Goal: Information Seeking & Learning: Learn about a topic

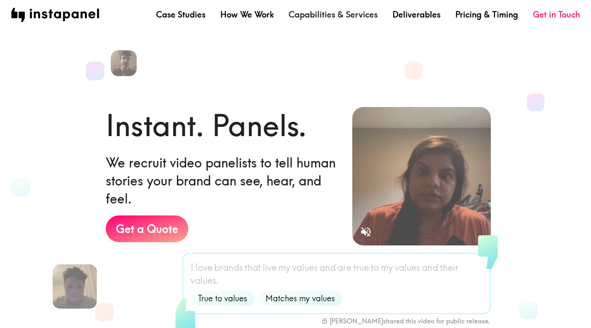
click at [340, 17] on link "Capabilities & Services" at bounding box center [333, 15] width 89 height 12
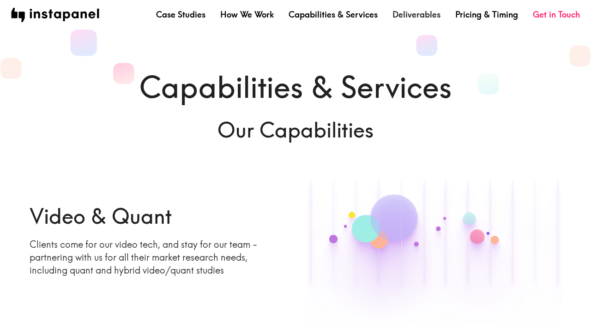
click at [408, 15] on link "Deliverables" at bounding box center [416, 15] width 48 height 12
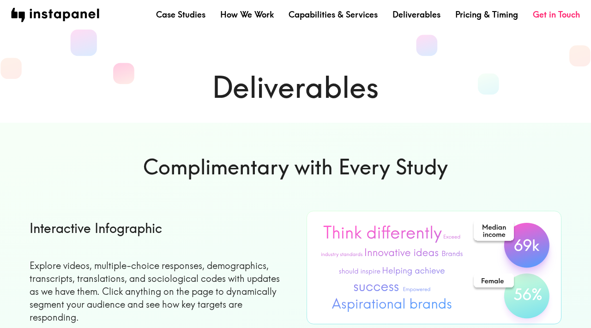
click at [181, 22] on div "Case Studies How We Work Capabilities & Services Deliverables Pricing & Timing …" at bounding box center [295, 15] width 591 height 30
click at [181, 13] on link "Case Studies" at bounding box center [180, 15] width 49 height 12
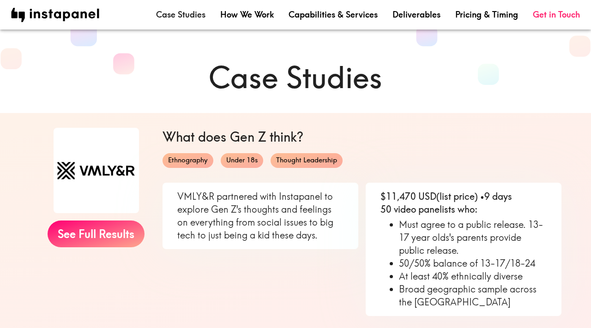
scroll to position [11, 0]
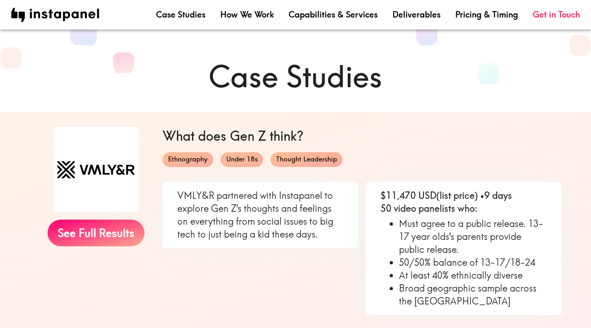
drag, startPoint x: 35, startPoint y: 170, endPoint x: 58, endPoint y: 180, distance: 25.0
click at [58, 180] on div "See Full Results" at bounding box center [96, 187] width 133 height 120
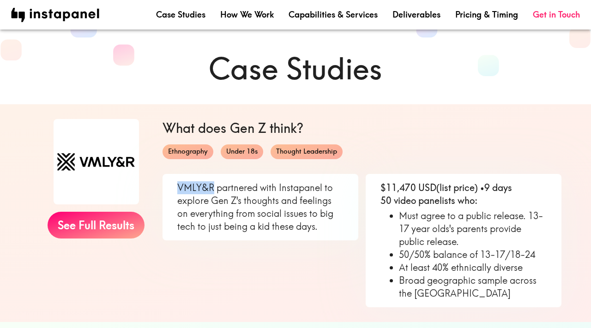
drag, startPoint x: 180, startPoint y: 189, endPoint x: 212, endPoint y: 186, distance: 32.9
click at [212, 186] on p "VMLY&R partnered with Instapanel to explore Gen Z's thoughts and feelings on ev…" at bounding box center [260, 207] width 166 height 52
copy p "VMLY&R"
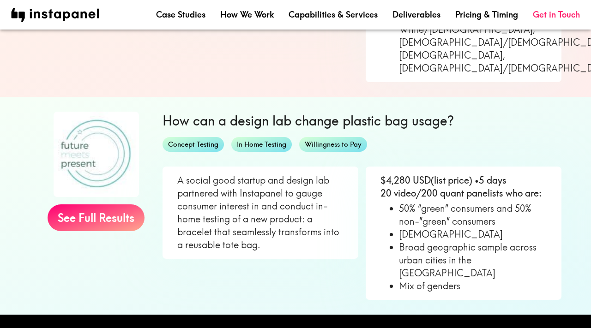
scroll to position [710, 0]
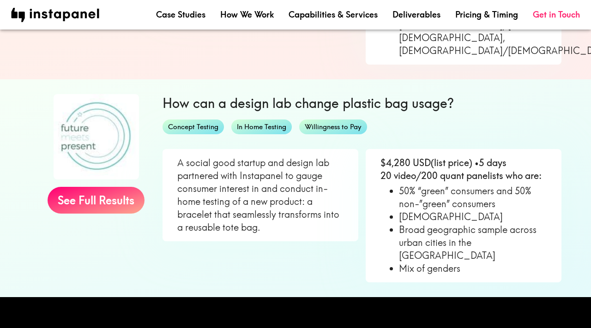
click at [248, 193] on p "A social good startup and design lab partnered with Instapanel to gauge consume…" at bounding box center [260, 195] width 166 height 78
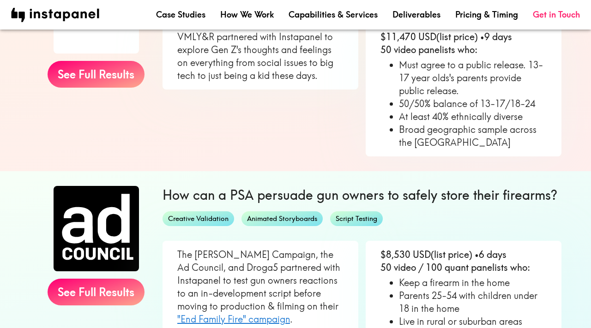
scroll to position [206, 0]
